Goal: Task Accomplishment & Management: Manage account settings

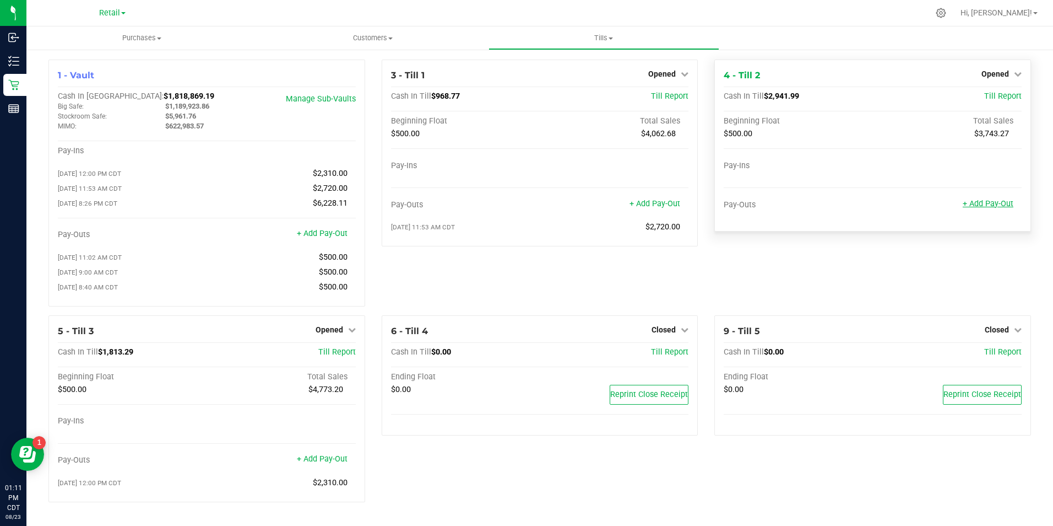
click at [983, 199] on link "+ Add Pay-Out" at bounding box center [988, 203] width 51 height 9
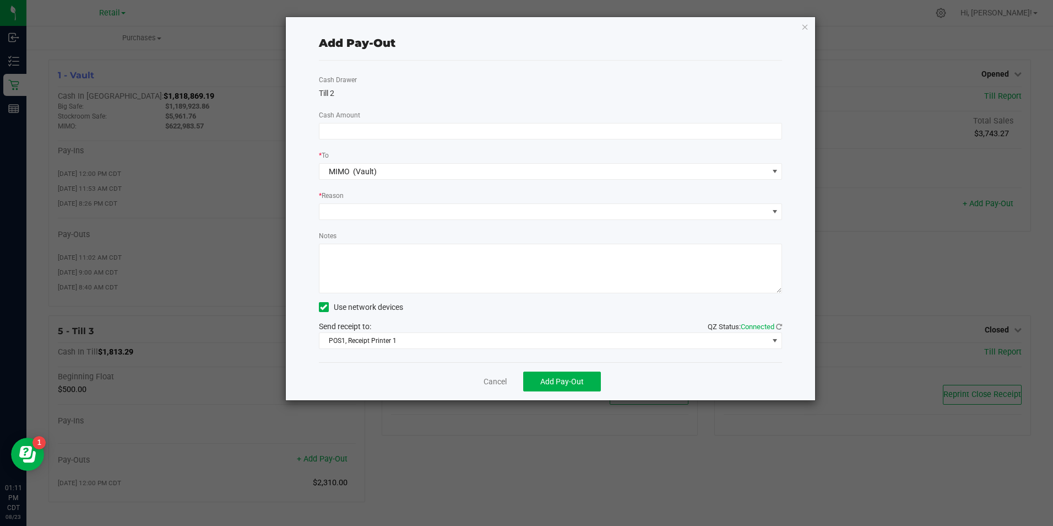
click at [593, 120] on div "Cash Drawer Till 2 Cash Amount * To MIMO (Vault) * Reason Notes Use network dev…" at bounding box center [551, 211] width 464 height 301
click at [592, 126] on input at bounding box center [551, 130] width 463 height 15
type input "$2,610.00"
drag, startPoint x: 508, startPoint y: 217, endPoint x: 499, endPoint y: 210, distance: 11.2
click at [500, 212] on span at bounding box center [544, 211] width 449 height 15
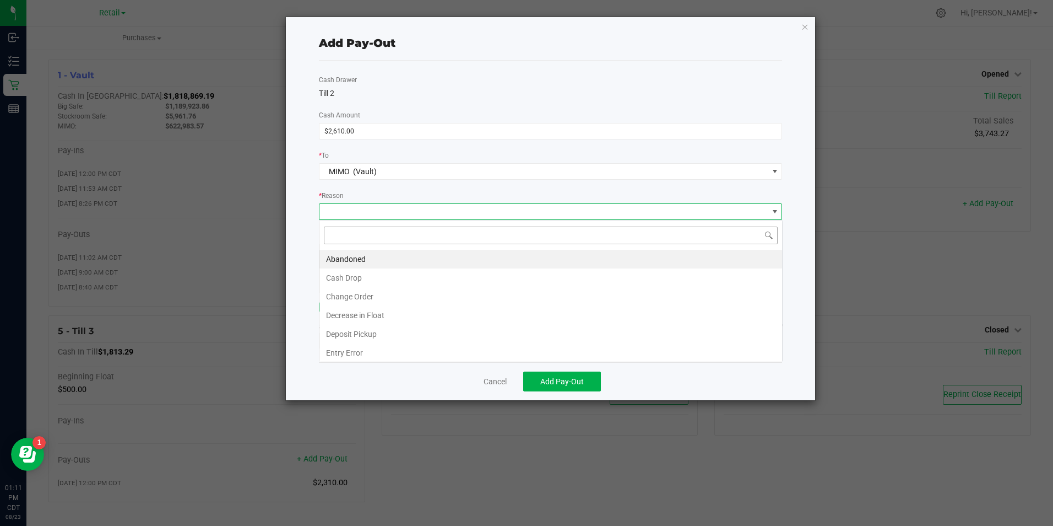
scroll to position [17, 463]
click at [409, 273] on li "Cash Drop" at bounding box center [551, 277] width 463 height 19
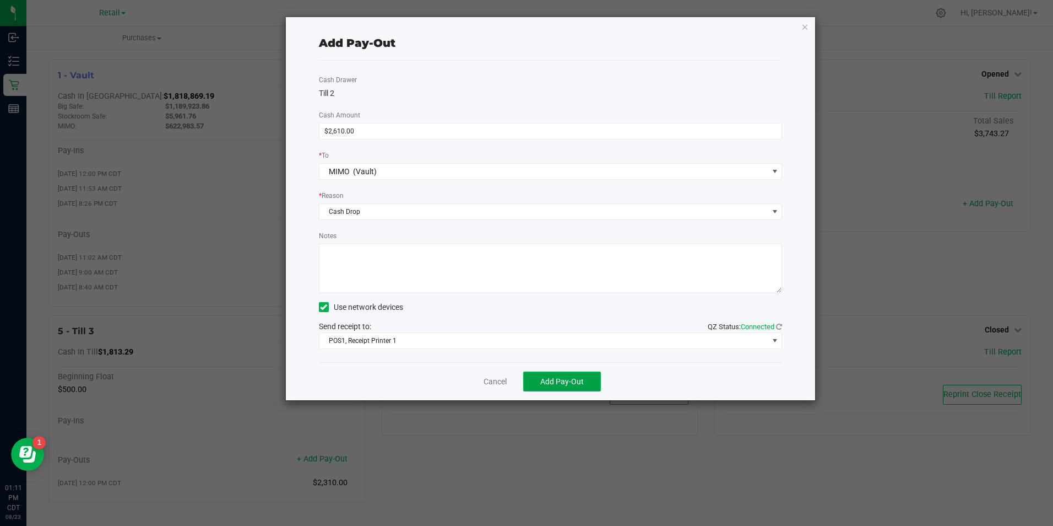
click at [551, 381] on span "Add Pay-Out" at bounding box center [562, 381] width 44 height 9
click at [483, 400] on div "Add Pay-Out Cash Drawer Till 2 Cash Amount $2,610.00 * To MIMO (Vault) * Reason…" at bounding box center [550, 209] width 531 height 384
click at [497, 385] on link "Dismiss" at bounding box center [491, 382] width 26 height 12
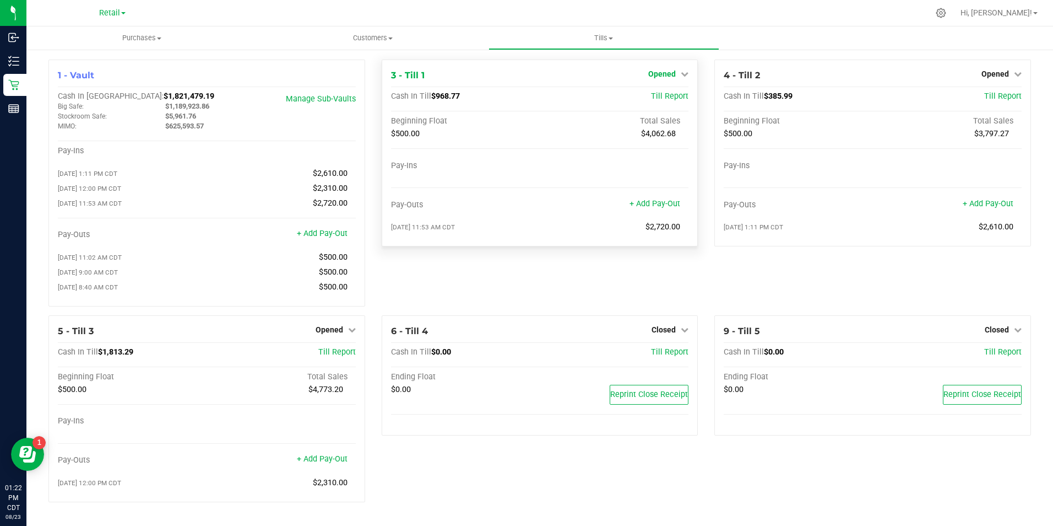
click at [681, 77] on icon at bounding box center [685, 74] width 8 height 8
click at [649, 96] on link "Close Till" at bounding box center [664, 97] width 30 height 9
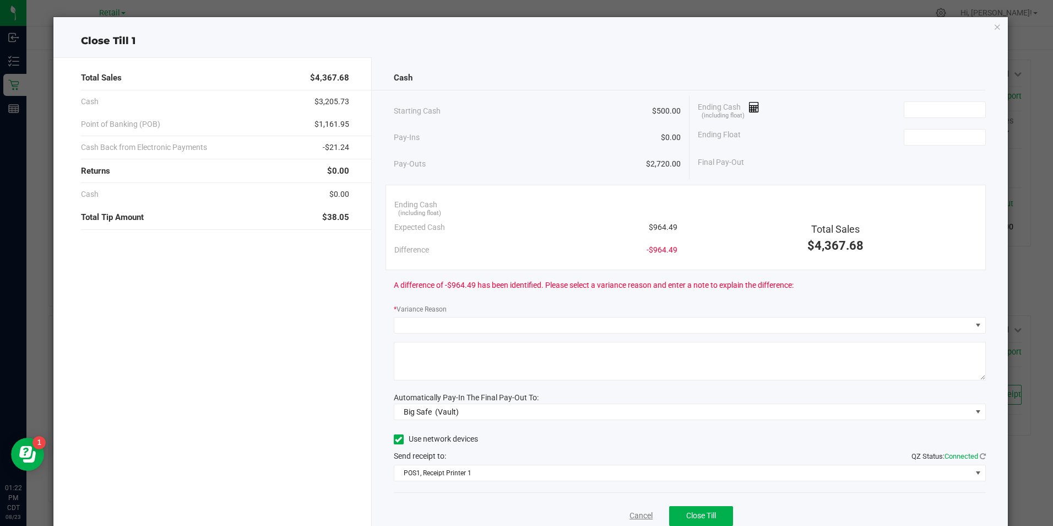
click at [631, 514] on link "Cancel" at bounding box center [641, 516] width 23 height 12
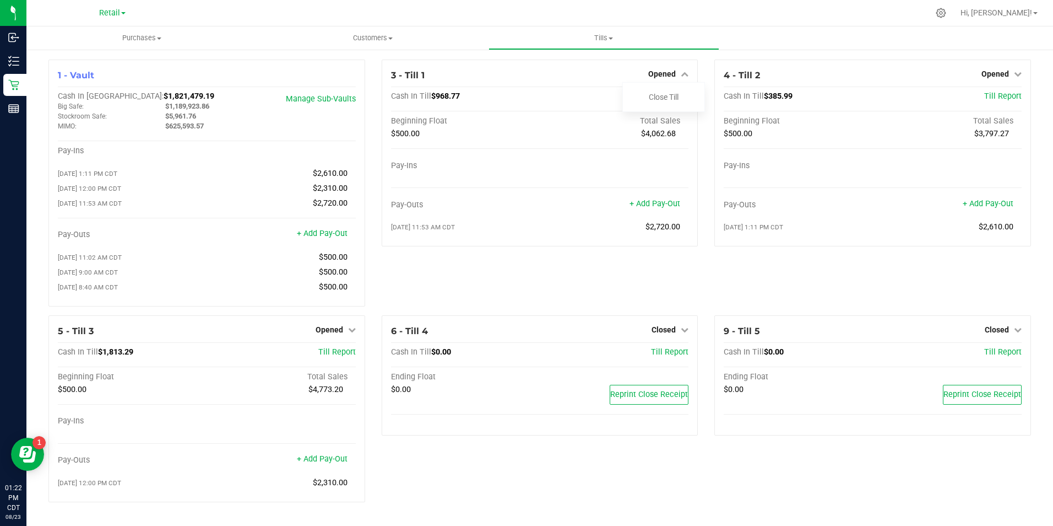
click at [993, 72] on span "Opened" at bounding box center [996, 73] width 28 height 9
click at [982, 98] on link "Close Till" at bounding box center [997, 97] width 30 height 9
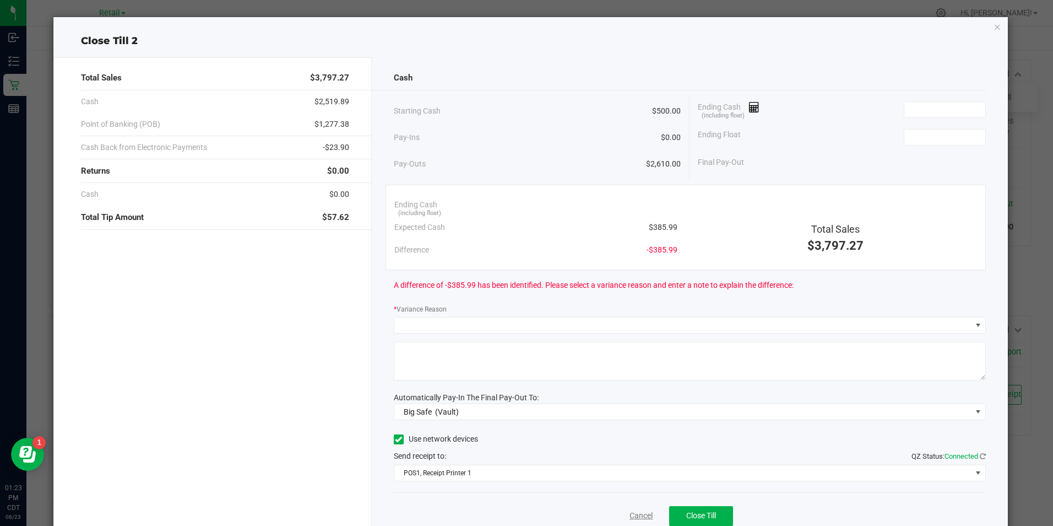
click at [641, 513] on link "Cancel" at bounding box center [641, 516] width 23 height 12
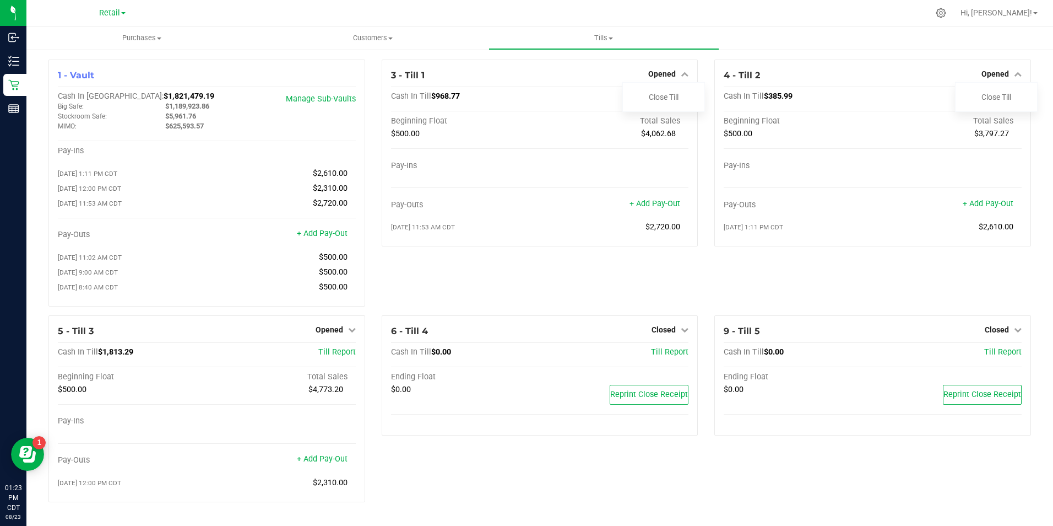
click at [341, 334] on link "Opened" at bounding box center [336, 329] width 40 height 9
click at [332, 356] on link "Close Till" at bounding box center [331, 352] width 30 height 9
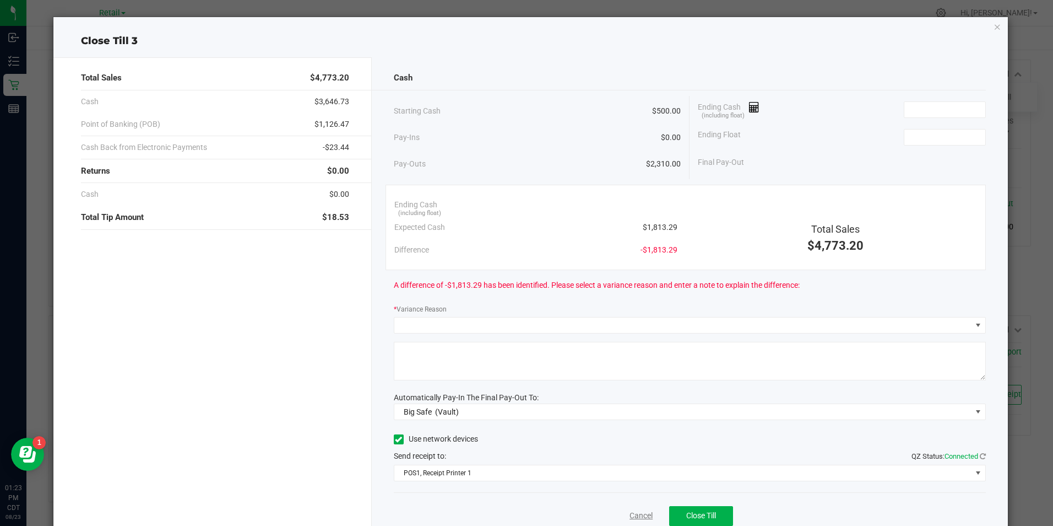
click at [630, 514] on link "Cancel" at bounding box center [641, 516] width 23 height 12
